Goal: Find specific page/section: Find specific page/section

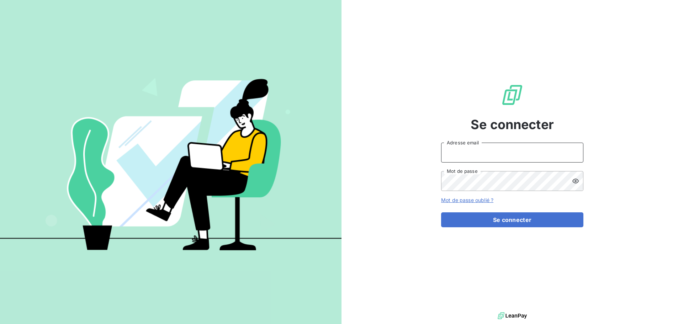
type input "[PERSON_NAME][EMAIL_ADDRESS][DOMAIN_NAME]"
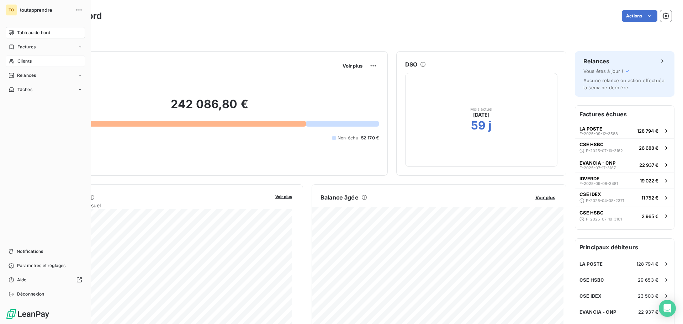
click at [27, 61] on span "Clients" at bounding box center [24, 61] width 14 height 6
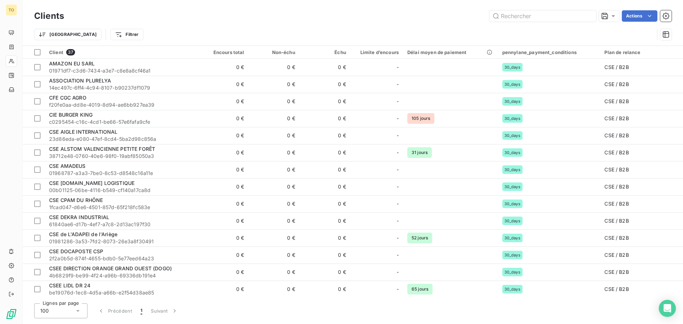
click at [504, 22] on div "Clients Actions" at bounding box center [353, 16] width 638 height 15
click at [511, 15] on input "text" at bounding box center [543, 15] width 107 height 11
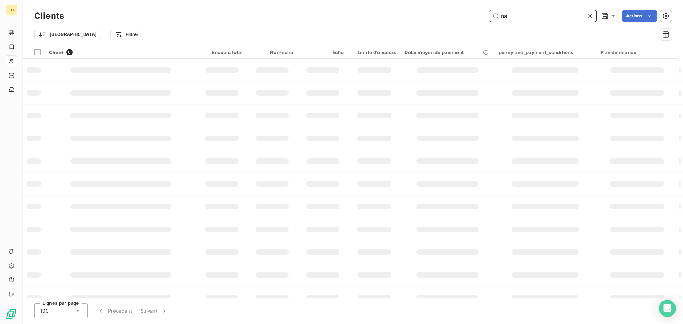
type input "n"
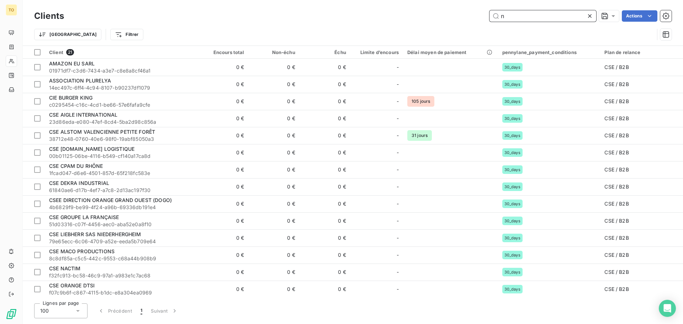
click at [524, 18] on input "n" at bounding box center [543, 15] width 107 height 11
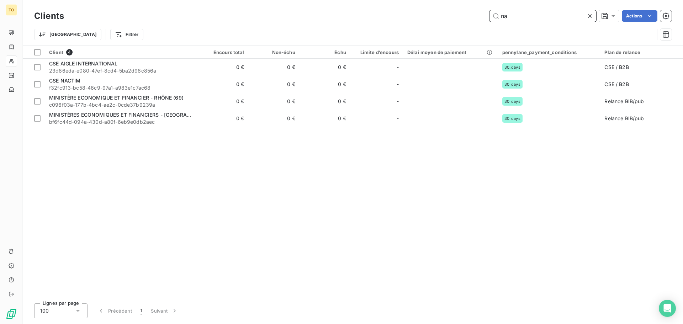
type input "n"
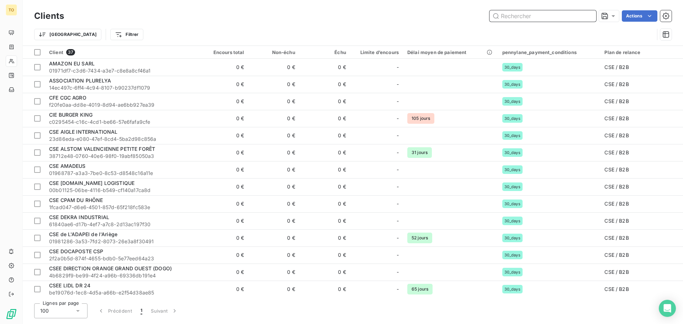
click at [574, 14] on input "text" at bounding box center [543, 15] width 107 height 11
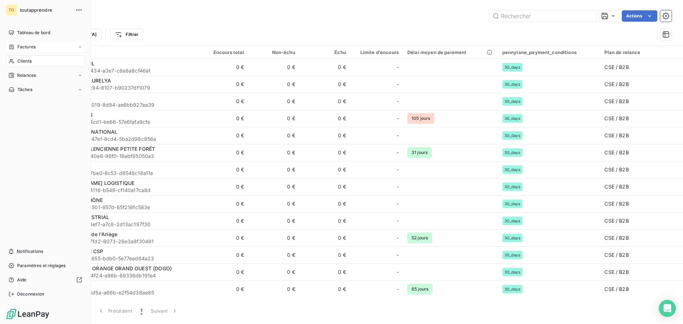
click at [23, 48] on span "Factures" at bounding box center [26, 47] width 18 height 6
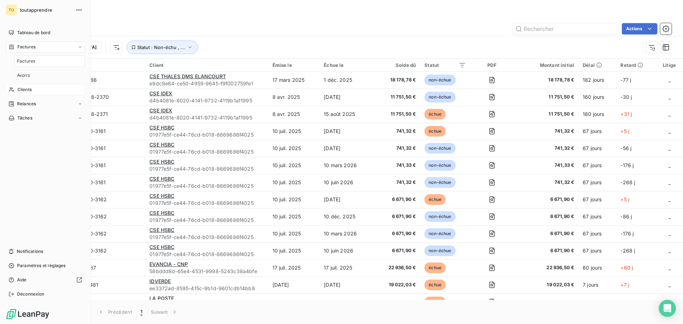
click at [28, 65] on div "Factures" at bounding box center [49, 61] width 71 height 11
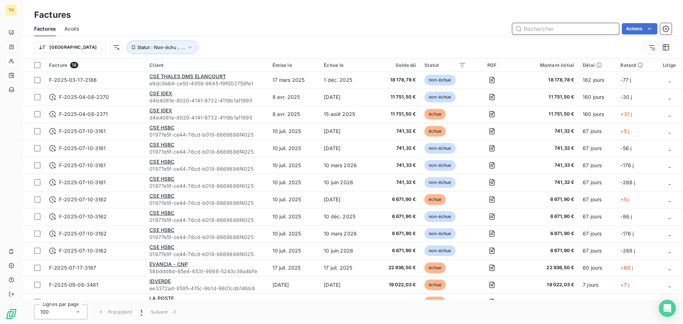
click at [541, 32] on input "text" at bounding box center [566, 28] width 107 height 11
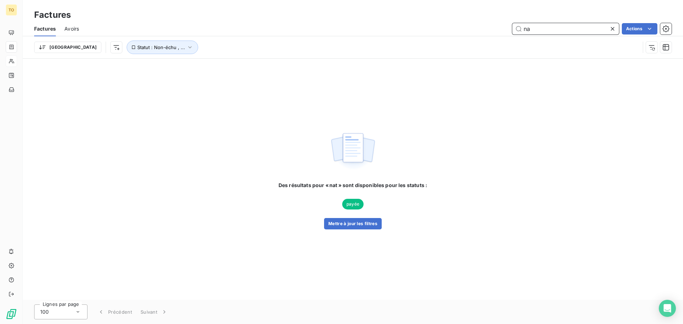
type input "n"
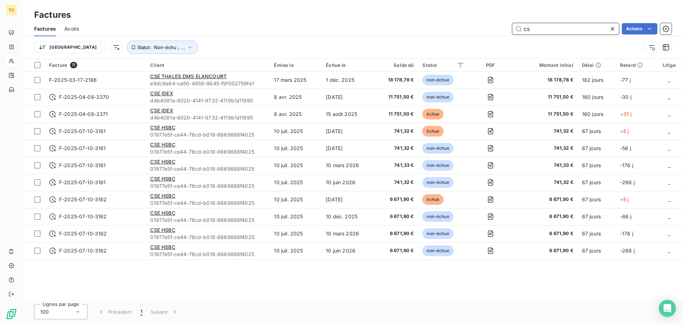
type input "c"
